Goal: Transaction & Acquisition: Obtain resource

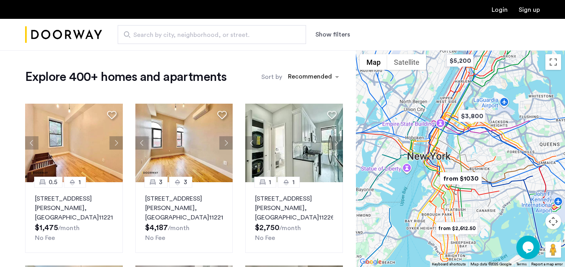
click at [336, 35] on button "Show filters" at bounding box center [333, 34] width 35 height 9
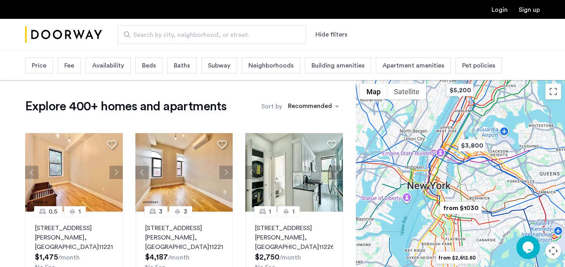
click at [44, 63] on span "Price" at bounding box center [39, 65] width 15 height 9
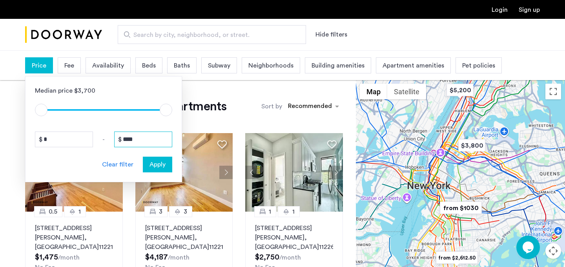
click at [145, 137] on input "****" at bounding box center [143, 139] width 58 height 16
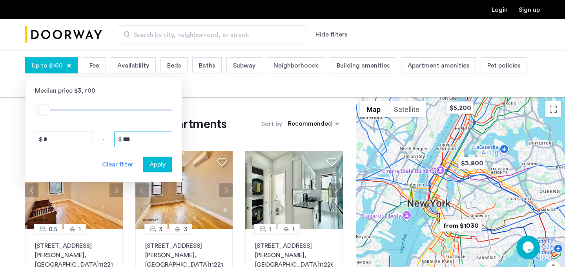
type input "****"
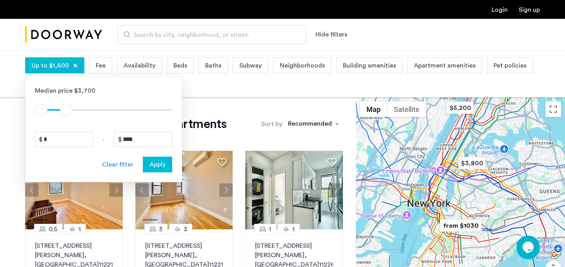
click at [160, 164] on span "Apply" at bounding box center [158, 164] width 16 height 9
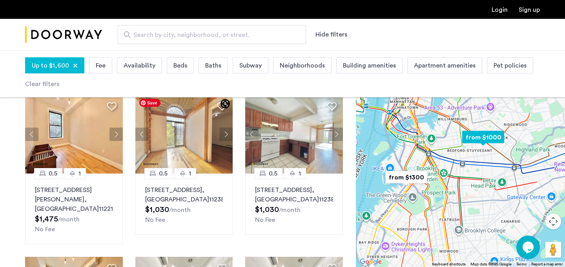
scroll to position [57, 0]
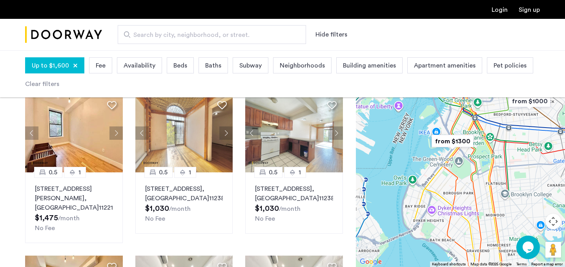
drag, startPoint x: 484, startPoint y: 174, endPoint x: 532, endPoint y: 137, distance: 60.2
click at [532, 138] on div at bounding box center [460, 158] width 209 height 217
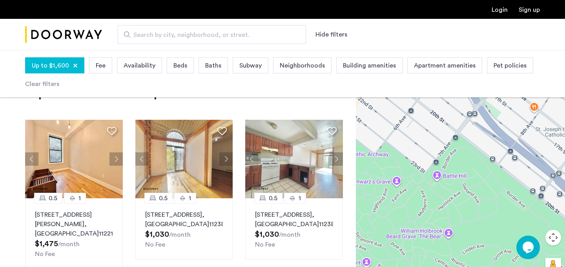
scroll to position [32, 0]
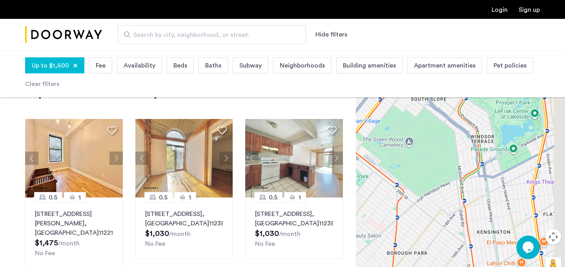
drag, startPoint x: 468, startPoint y: 174, endPoint x: 429, endPoint y: 120, distance: 66.7
click at [430, 120] on div at bounding box center [460, 174] width 209 height 217
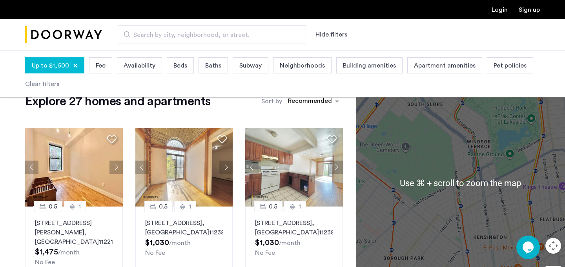
scroll to position [20, 0]
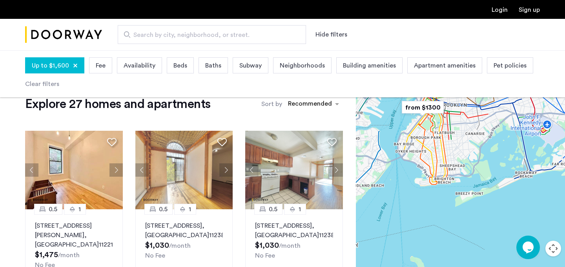
click at [425, 111] on img "from $1300" at bounding box center [423, 108] width 48 height 18
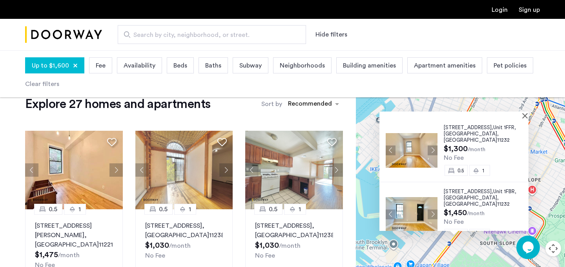
click at [433, 148] on button "Next apartment" at bounding box center [433, 150] width 10 height 10
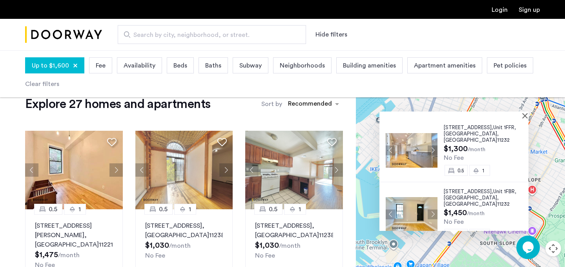
click at [433, 148] on button "Next apartment" at bounding box center [433, 150] width 10 height 10
click at [463, 126] on span "137 21st Street," at bounding box center [468, 127] width 49 height 5
click at [498, 189] on span "Unit 1FBR," at bounding box center [504, 191] width 23 height 5
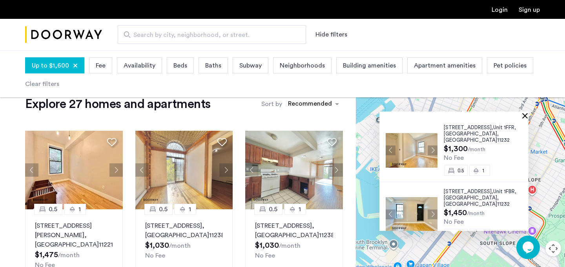
click at [524, 117] on button "Close" at bounding box center [526, 115] width 5 height 5
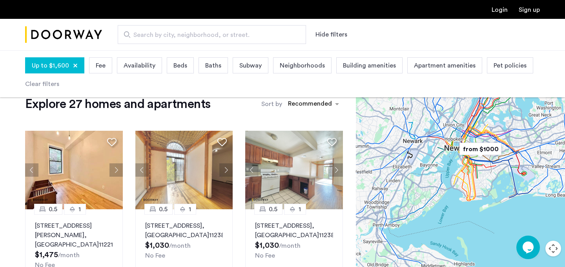
drag, startPoint x: 540, startPoint y: 152, endPoint x: 490, endPoint y: 175, distance: 55.5
click at [490, 175] on div at bounding box center [460, 185] width 209 height 217
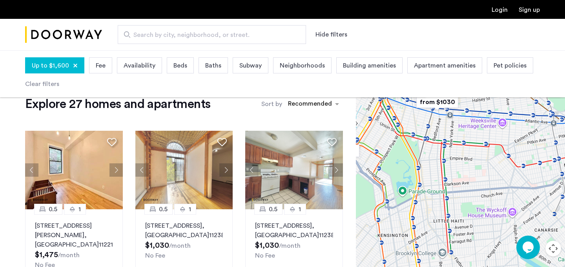
drag, startPoint x: 460, startPoint y: 155, endPoint x: 564, endPoint y: 189, distance: 109.9
click at [565, 192] on div "from $1000 from $1030 from $1200 from $1300 Use ⌘ + scroll to zoom the map" at bounding box center [460, 185] width 209 height 217
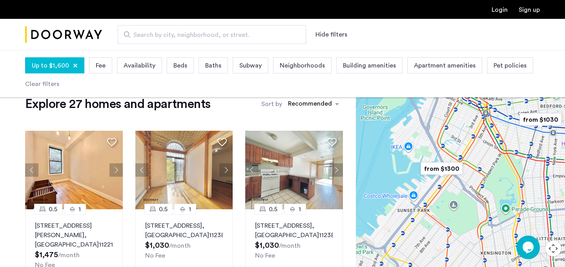
drag, startPoint x: 447, startPoint y: 193, endPoint x: 557, endPoint y: 196, distance: 109.2
click at [557, 194] on div at bounding box center [460, 185] width 209 height 217
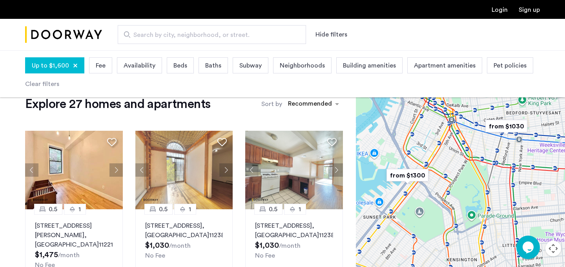
drag, startPoint x: 546, startPoint y: 177, endPoint x: 482, endPoint y: 189, distance: 65.2
click at [483, 186] on div at bounding box center [460, 185] width 209 height 217
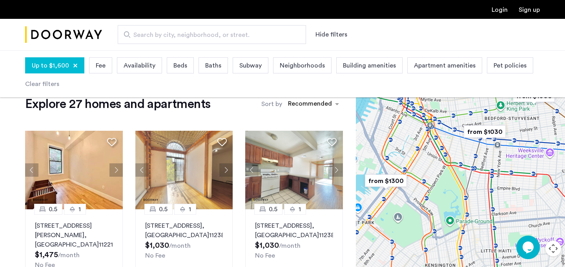
click at [479, 133] on img "from $1030" at bounding box center [485, 132] width 48 height 18
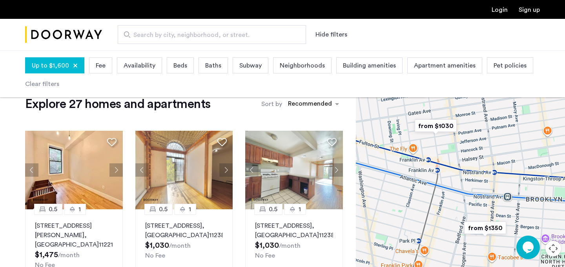
click at [486, 229] on img "from $1350" at bounding box center [485, 228] width 48 height 18
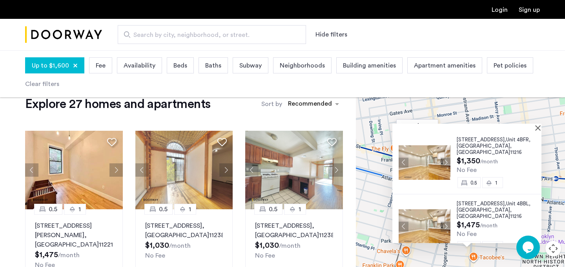
click at [499, 139] on span "692 Saint Marks Avenue," at bounding box center [481, 139] width 49 height 5
click at [358, 68] on span "Building amenities" at bounding box center [369, 65] width 53 height 9
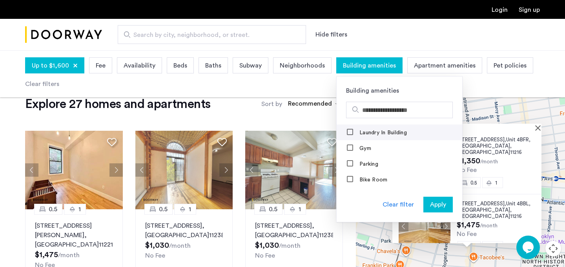
click at [376, 135] on label "Laundry In Building" at bounding box center [382, 133] width 49 height 6
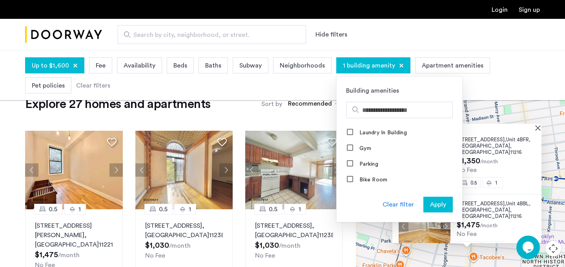
click at [435, 201] on span "Apply" at bounding box center [438, 204] width 16 height 9
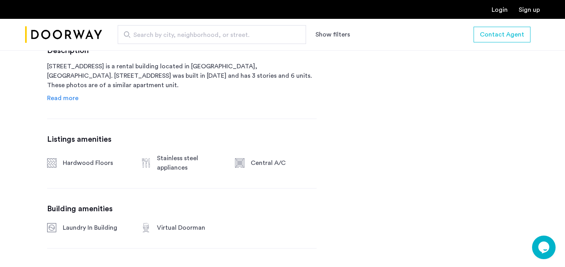
scroll to position [389, 0]
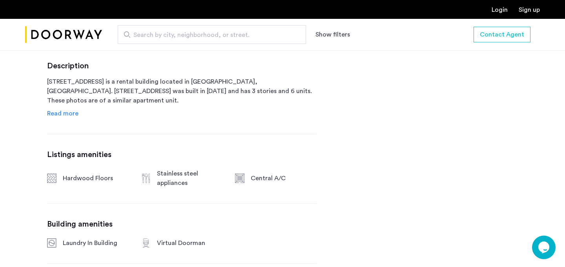
click at [75, 114] on span "Read more" at bounding box center [62, 113] width 31 height 6
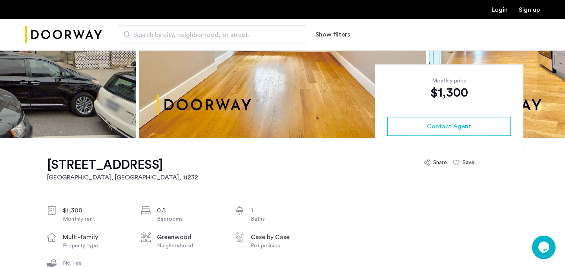
scroll to position [178, 0]
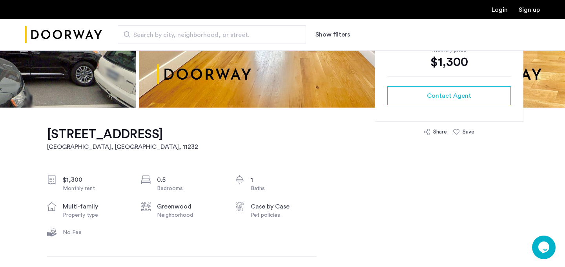
click at [64, 135] on h1 "137 21st Street, Unit 1FFR" at bounding box center [122, 134] width 151 height 16
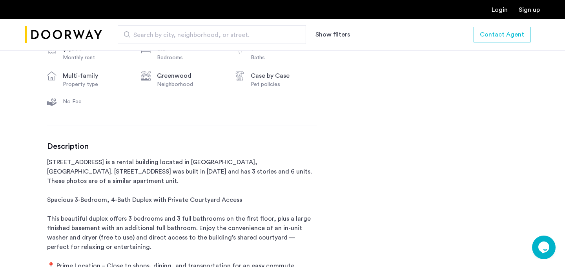
scroll to position [310, 0]
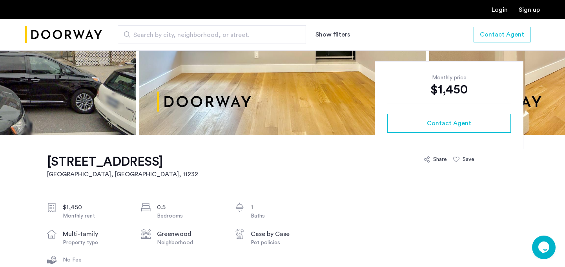
scroll to position [127, 0]
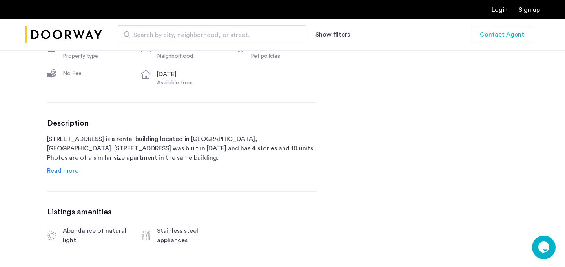
scroll to position [349, 0]
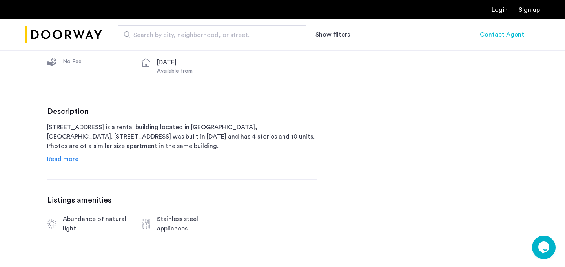
click at [70, 157] on span "Read more" at bounding box center [62, 159] width 31 height 6
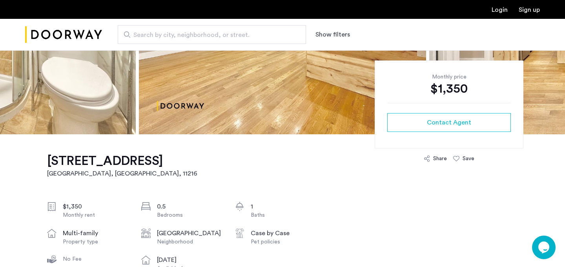
scroll to position [151, 0]
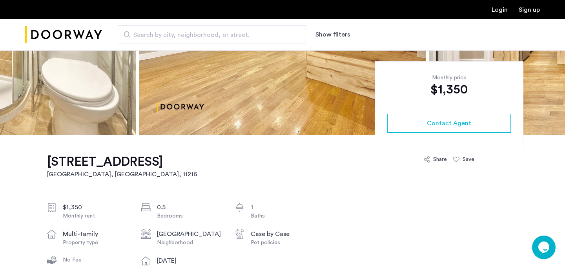
click at [54, 158] on h1 "692 Saint Marks Avenue, Unit 4BFR" at bounding box center [122, 162] width 150 height 16
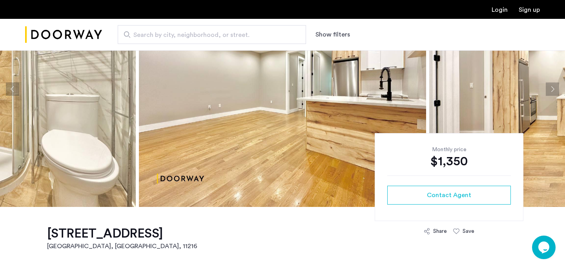
scroll to position [79, 0]
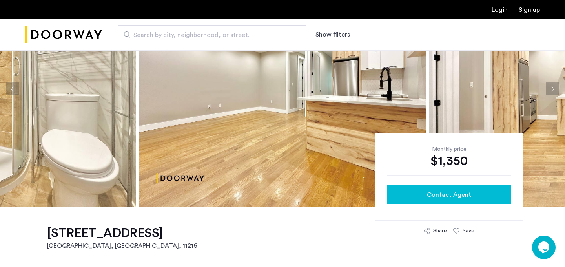
click at [460, 195] on span "Contact Agent" at bounding box center [449, 194] width 44 height 9
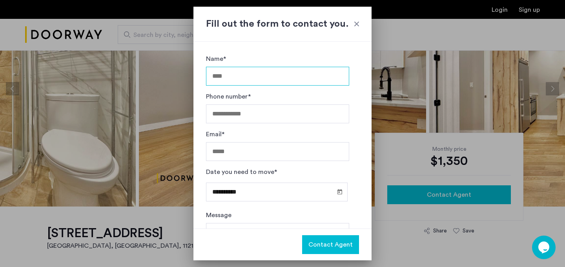
scroll to position [0, 0]
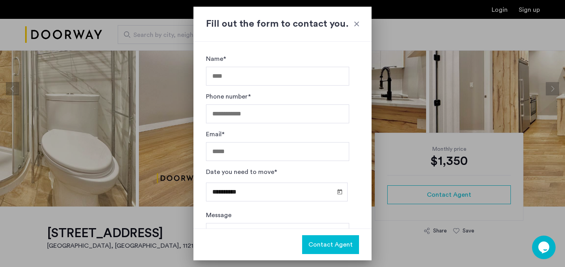
click at [354, 22] on div at bounding box center [357, 24] width 8 height 8
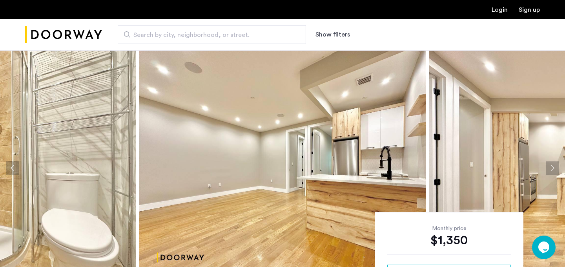
scroll to position [79, 0]
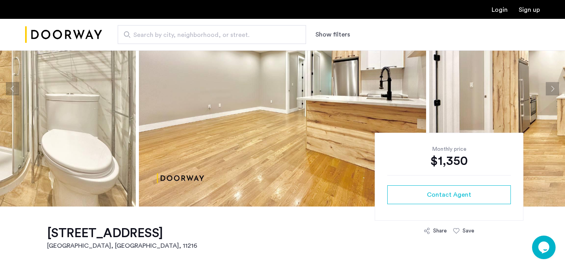
drag, startPoint x: 33, startPoint y: 233, endPoint x: 179, endPoint y: 229, distance: 146.9
copy h1 "692 Saint Marks Avenue"
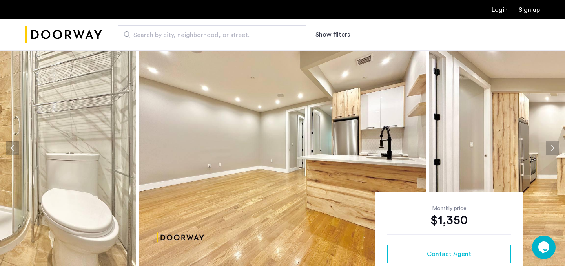
scroll to position [16, 0]
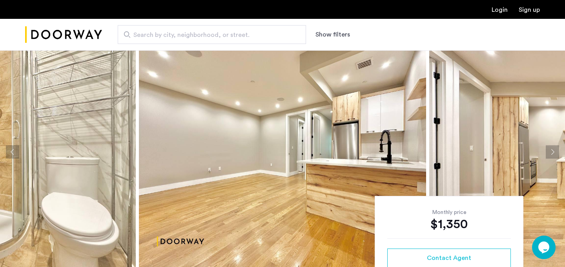
click at [553, 151] on button "Next apartment" at bounding box center [552, 151] width 13 height 13
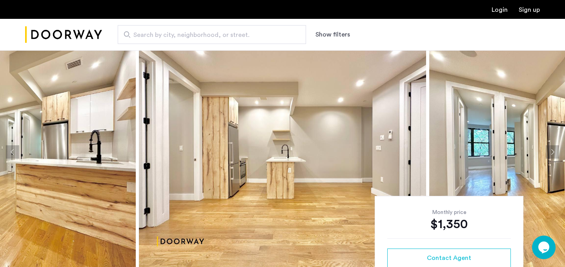
scroll to position [0, 0]
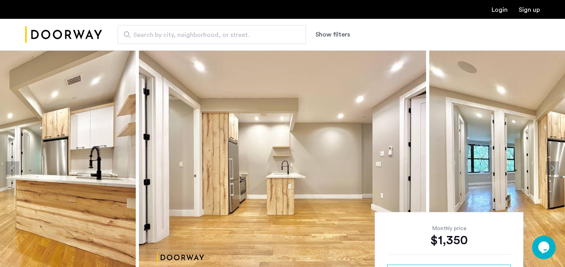
click at [75, 27] on img "Cazamio Logo" at bounding box center [63, 34] width 77 height 29
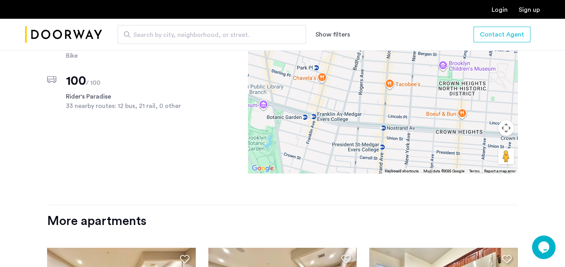
scroll to position [1066, 0]
